Goal: Download file/media

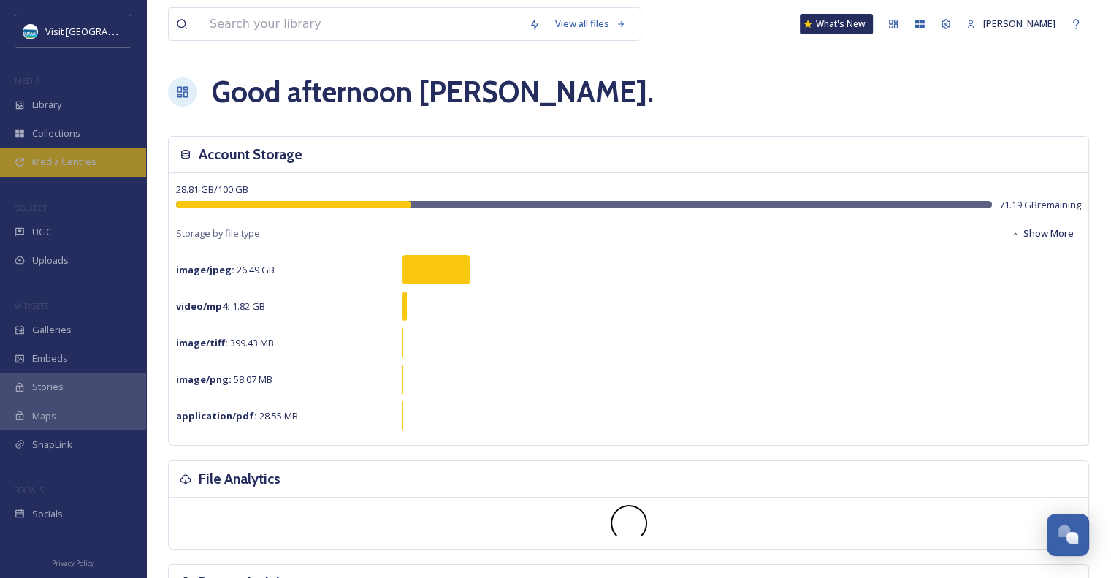
click at [85, 153] on div "Media Centres" at bounding box center [73, 161] width 146 height 28
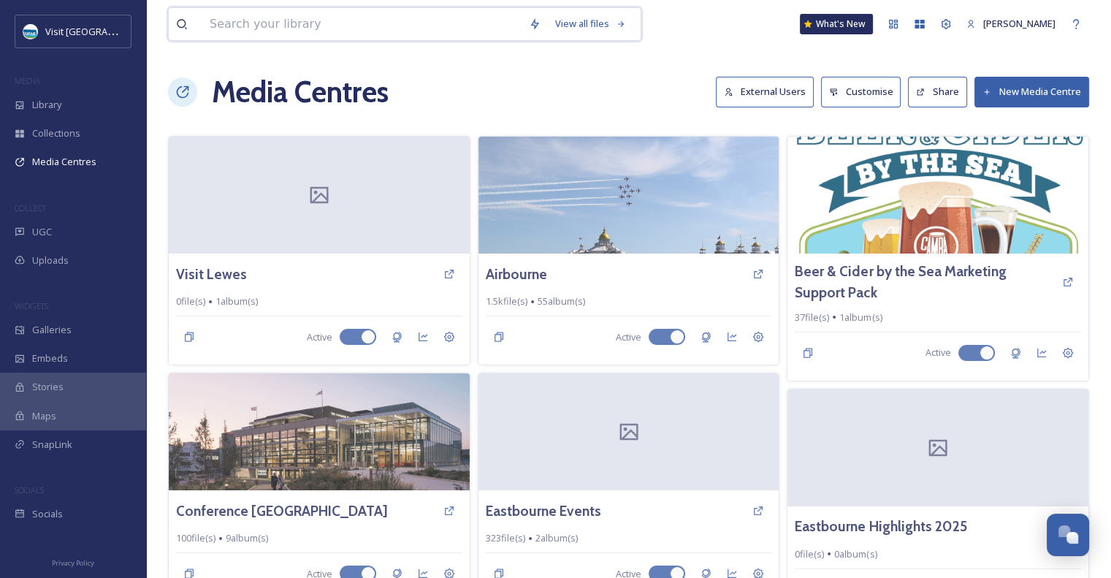
click at [261, 30] on input at bounding box center [361, 24] width 319 height 32
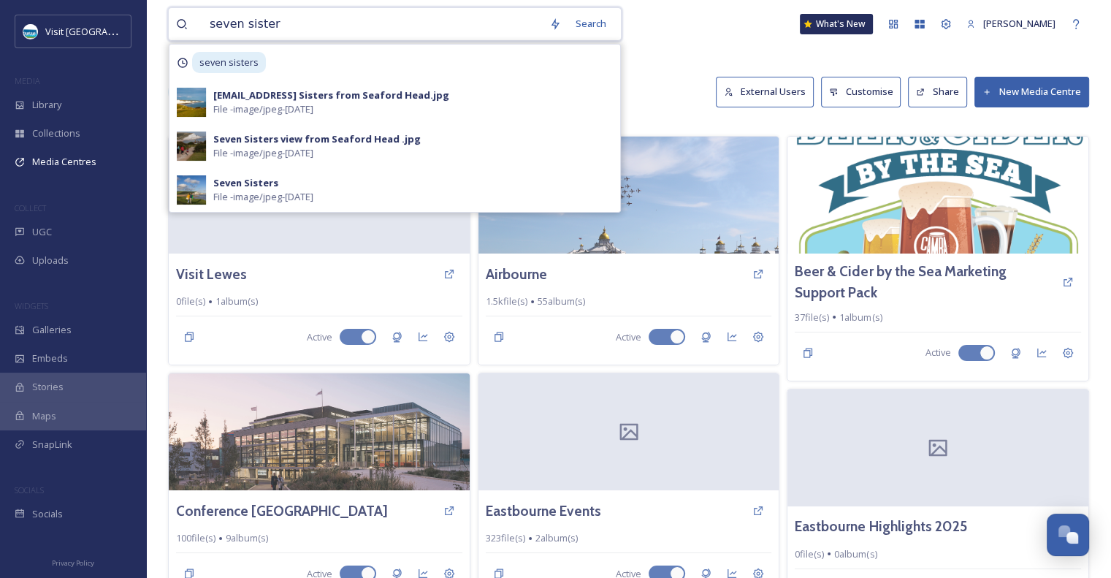
type input "seven sisters"
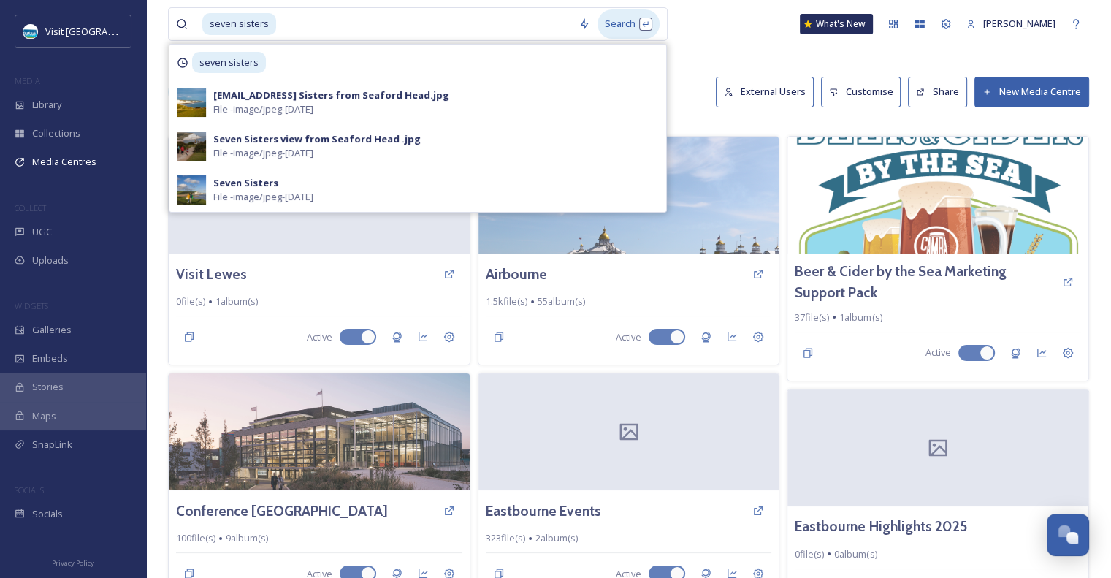
click at [610, 14] on div "Search" at bounding box center [628, 23] width 62 height 28
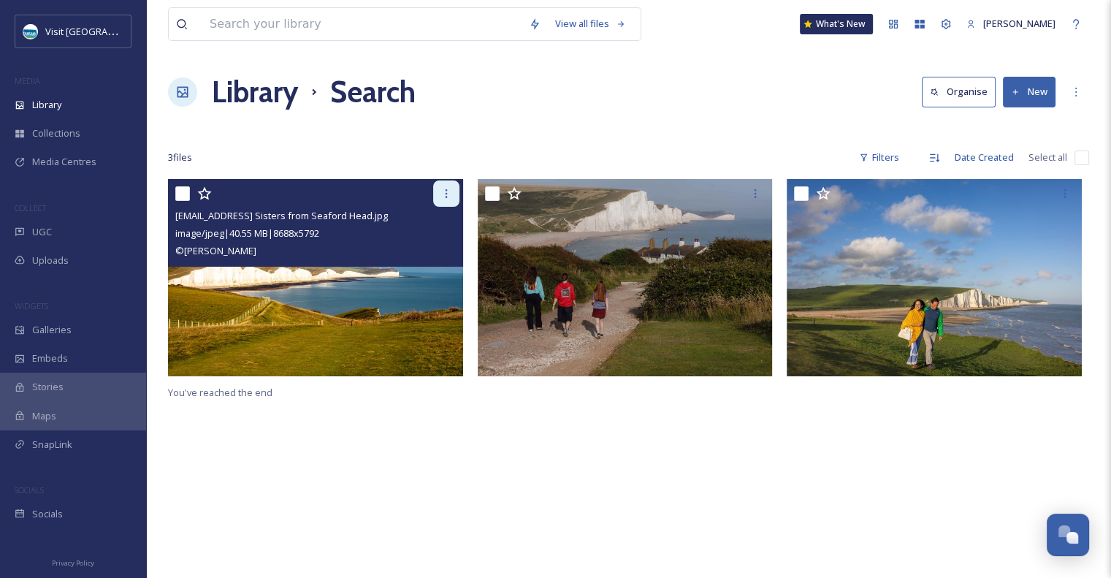
click at [445, 193] on icon at bounding box center [446, 193] width 2 height 9
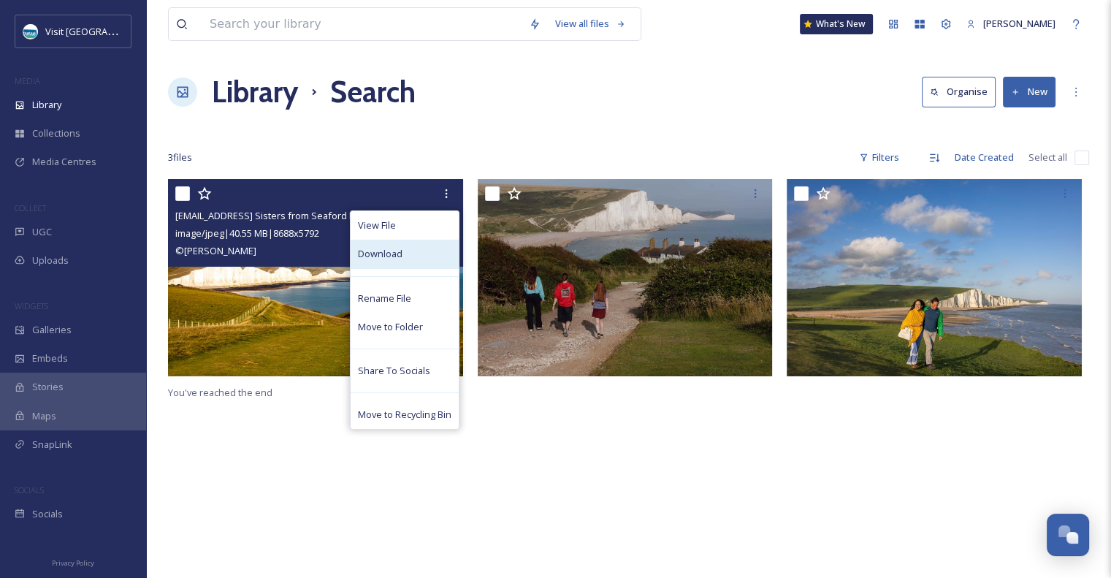
click at [412, 253] on div "Download" at bounding box center [404, 253] width 108 height 28
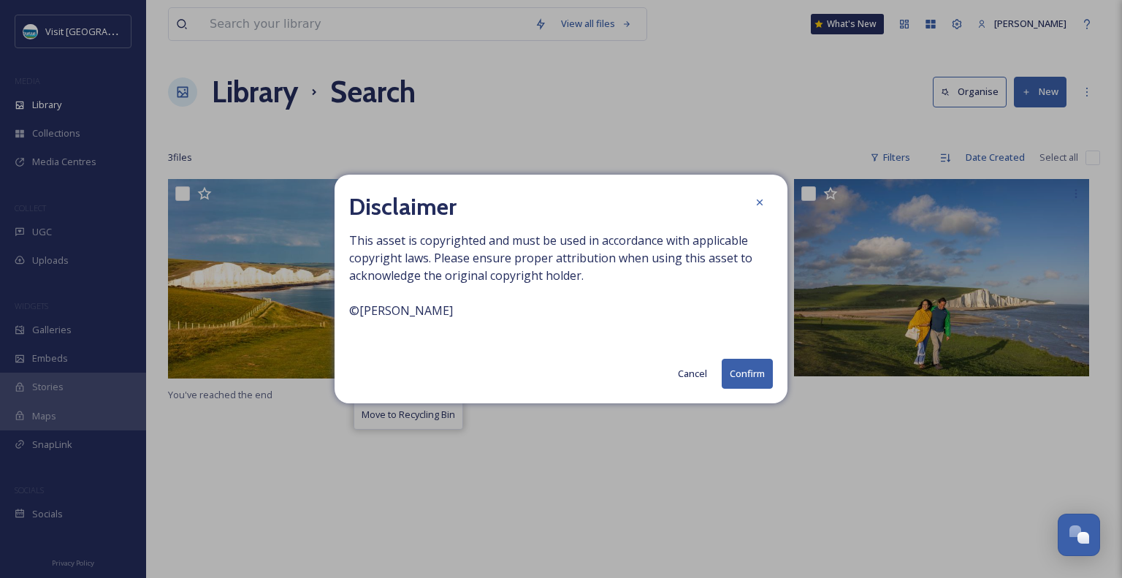
click at [743, 375] on button "Confirm" at bounding box center [746, 374] width 51 height 30
